Goal: Transaction & Acquisition: Obtain resource

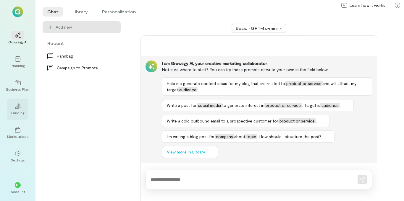
click at [21, 114] on div "Funding" at bounding box center [17, 113] width 13 height 5
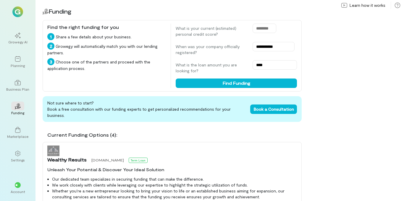
scroll to position [4, 0]
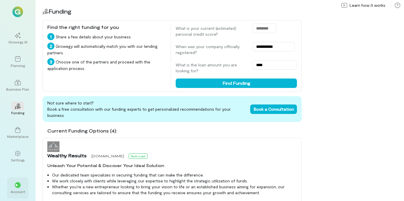
click at [19, 186] on span "**" at bounding box center [17, 186] width 5 height 4
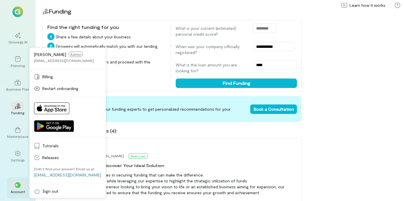
click at [18, 188] on div "**" at bounding box center [18, 185] width 6 height 6
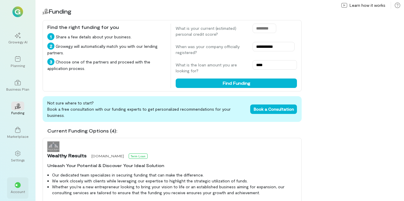
click at [18, 186] on span "**" at bounding box center [17, 186] width 5 height 4
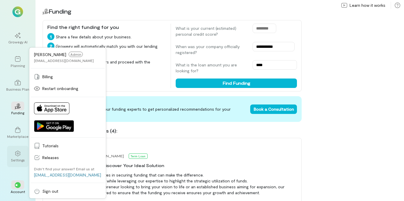
click at [16, 160] on div "Settings" at bounding box center [18, 160] width 14 height 5
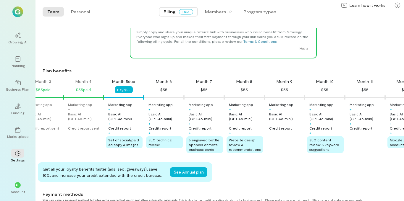
scroll to position [53, 0]
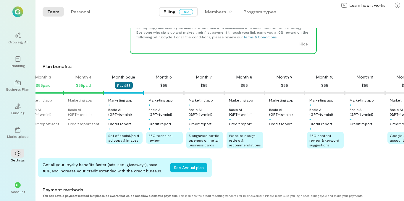
click at [127, 87] on button "Pay $55" at bounding box center [124, 85] width 18 height 7
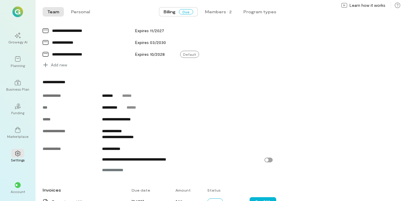
scroll to position [240, 0]
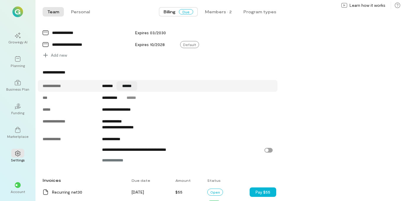
click at [133, 87] on button "******" at bounding box center [127, 85] width 21 height 9
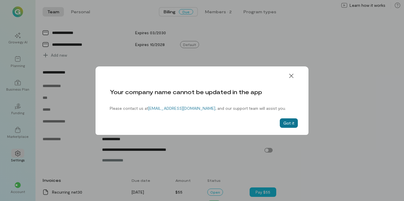
click at [282, 124] on button "Got it" at bounding box center [289, 123] width 18 height 9
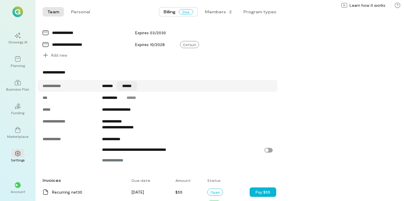
click at [137, 88] on button "******" at bounding box center [127, 85] width 21 height 9
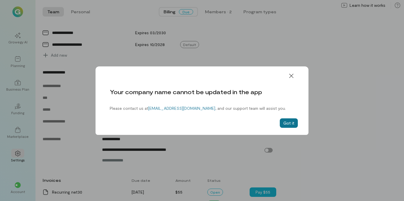
click at [290, 121] on button "Got it" at bounding box center [289, 123] width 18 height 9
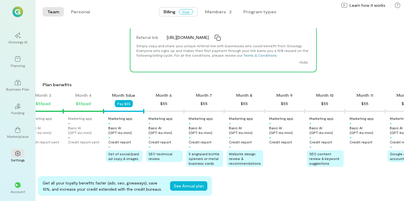
scroll to position [0, 0]
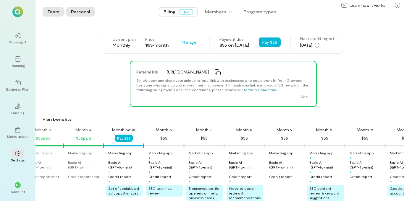
click at [79, 14] on button "Personal" at bounding box center [80, 11] width 28 height 9
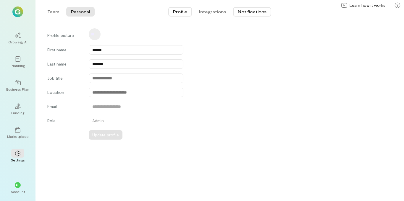
click at [250, 13] on button "Notifications" at bounding box center [252, 11] width 38 height 9
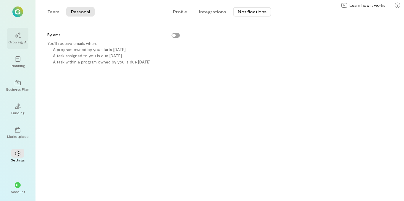
click at [11, 43] on div "Growegy AI" at bounding box center [17, 42] width 19 height 5
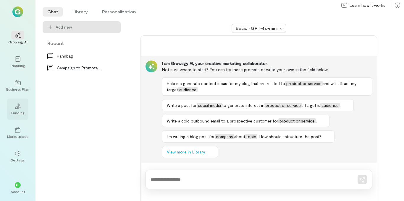
click at [21, 112] on div "Funding" at bounding box center [17, 113] width 13 height 5
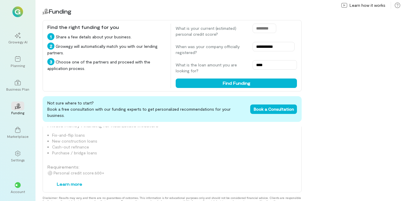
scroll to position [676, 0]
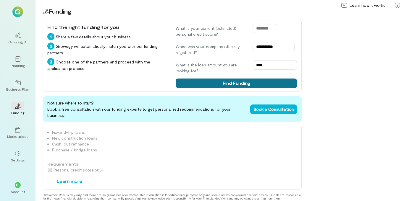
click at [228, 86] on button "Find Funding" at bounding box center [236, 83] width 121 height 9
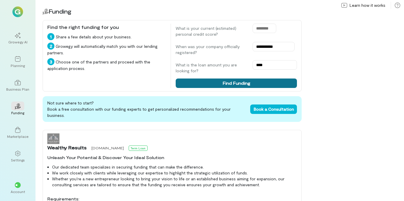
scroll to position [84, 0]
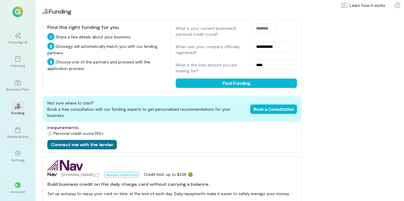
click at [75, 140] on button "Connect me with the lender" at bounding box center [82, 144] width 70 height 9
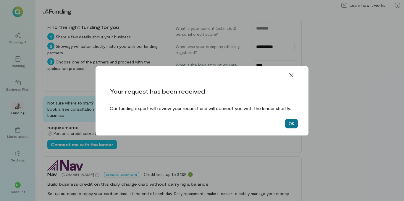
click at [287, 128] on button "OK" at bounding box center [291, 123] width 13 height 9
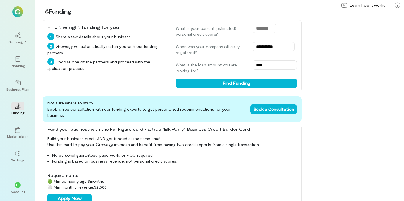
scroll to position [246, 0]
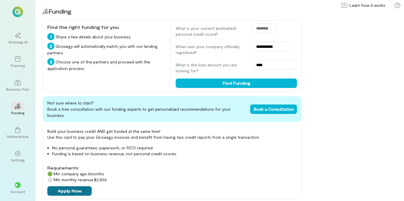
click at [77, 189] on button "Apply Now" at bounding box center [69, 191] width 44 height 9
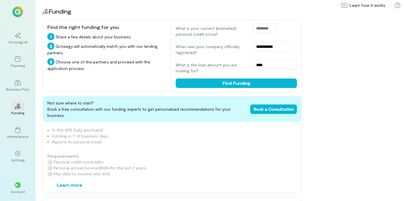
scroll to position [580, 0]
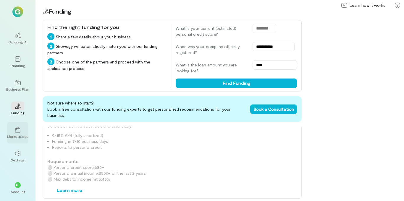
click at [20, 135] on div "Marketplace" at bounding box center [18, 136] width 22 height 5
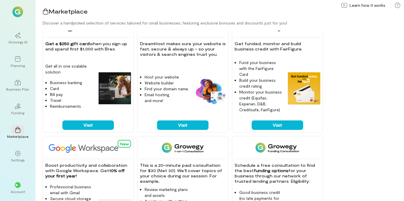
scroll to position [7, 0]
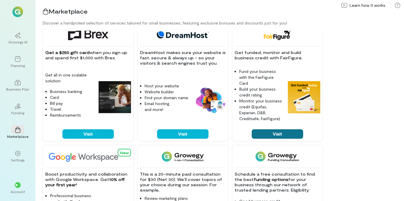
click at [278, 136] on button "Visit" at bounding box center [277, 134] width 51 height 9
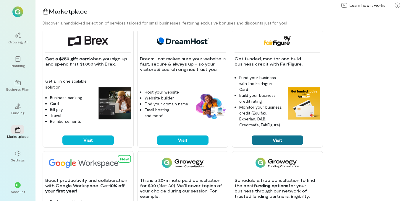
scroll to position [0, 0]
